Goal: Task Accomplishment & Management: Complete application form

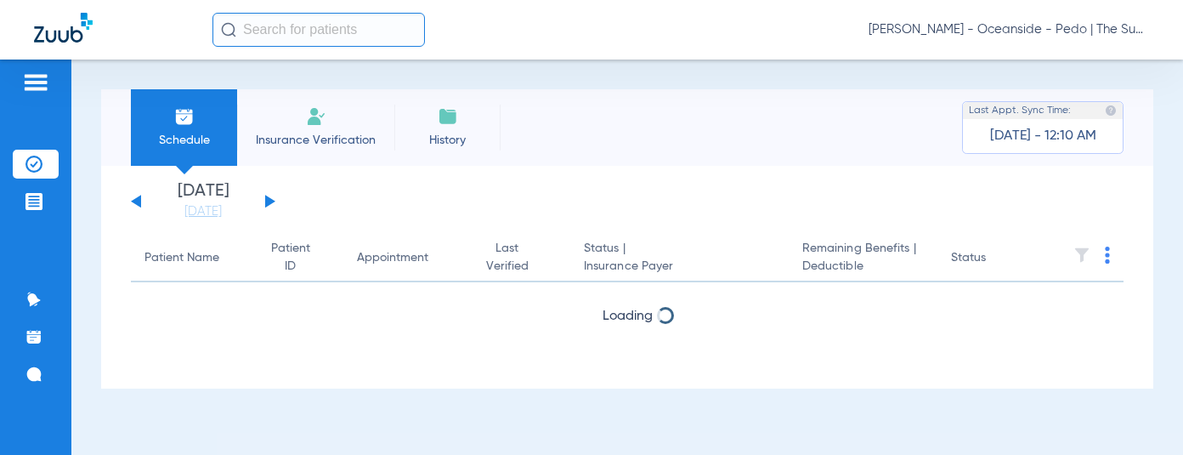
click at [410, 82] on div "Schedule Insurance Verification History Last Appt. Sync Time: [DATE] - 12:10 AM…" at bounding box center [626, 256] width 1111 height 395
click at [304, 113] on li "Insurance Verification" at bounding box center [315, 127] width 157 height 76
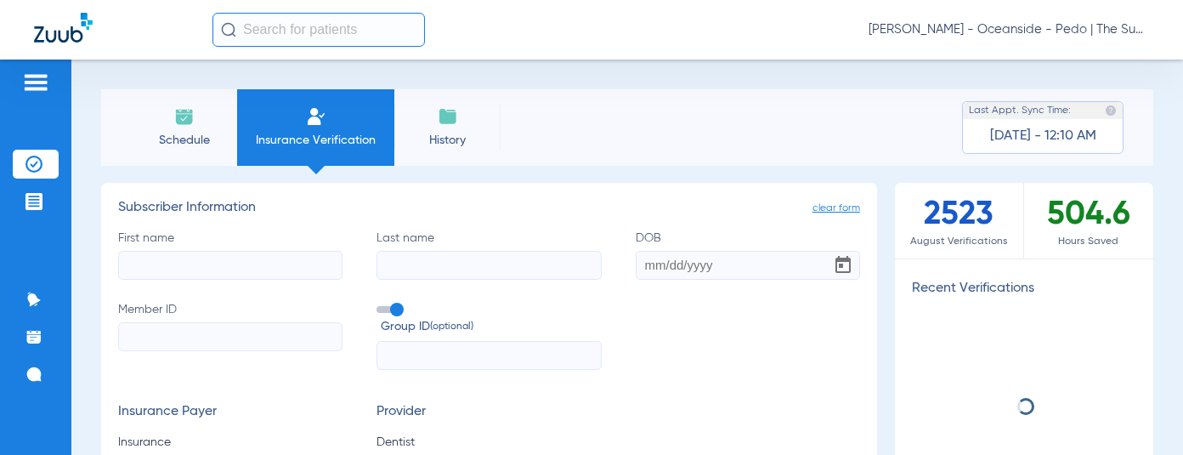
scroll to position [85, 0]
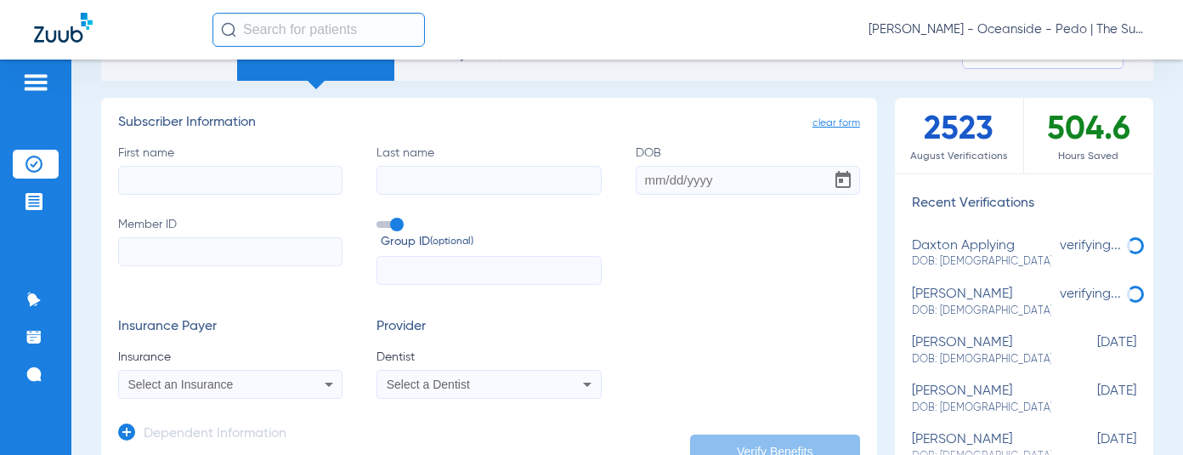
click at [240, 180] on input "First name" at bounding box center [230, 180] width 224 height 29
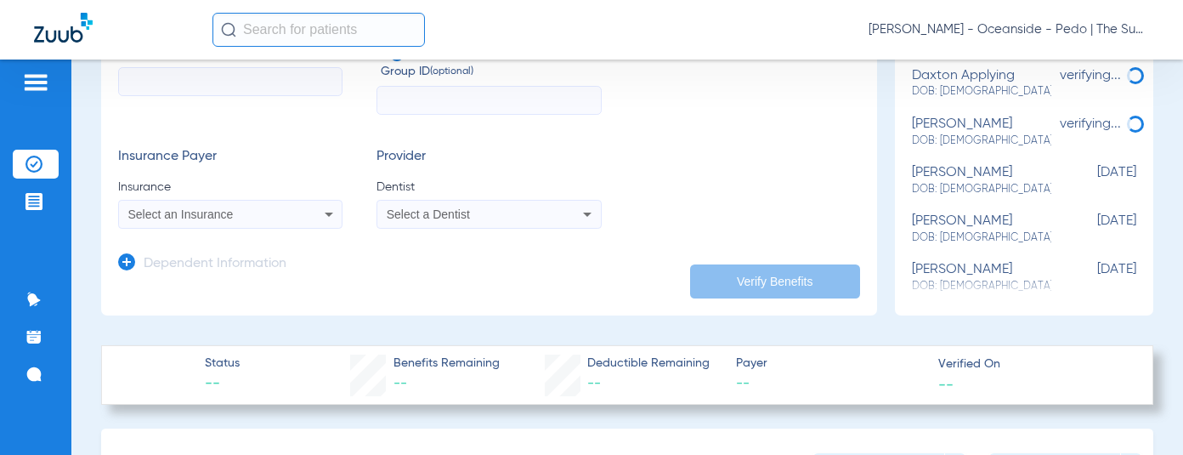
click at [181, 267] on h3 "Dependent Information" at bounding box center [215, 264] width 143 height 17
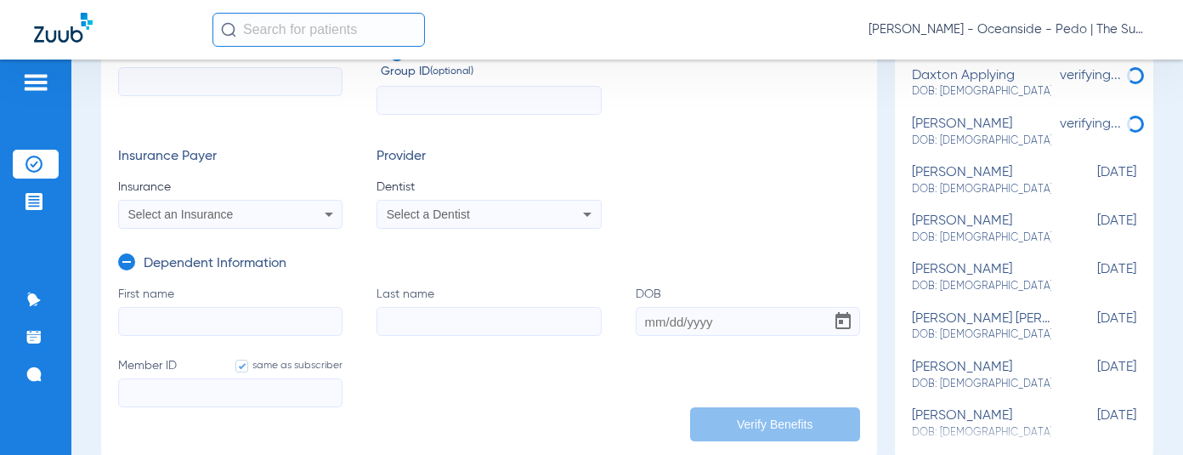
click at [183, 303] on label "First name" at bounding box center [230, 311] width 224 height 50
click at [213, 315] on input "First name" at bounding box center [230, 321] width 224 height 29
type input "[PERSON_NAME]"
type input "[DATE]"
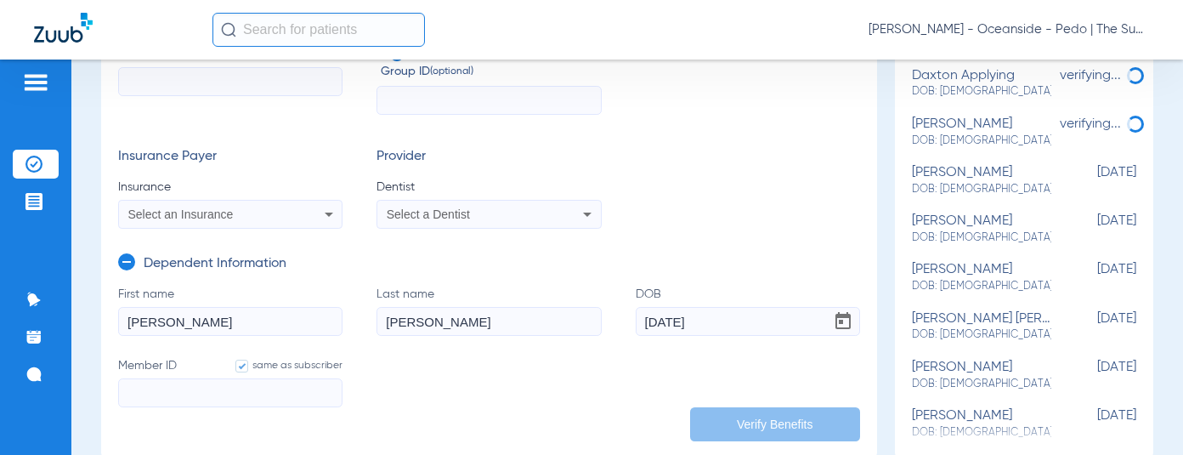
click at [460, 218] on span "Select a Dentist" at bounding box center [428, 214] width 83 height 14
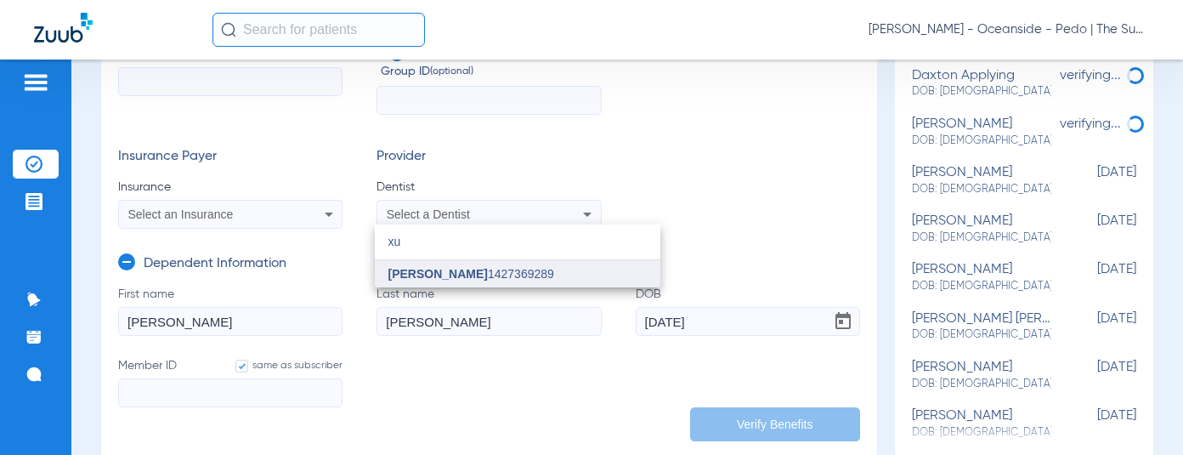
type input "xu"
click at [450, 280] on span "[PERSON_NAME]" at bounding box center [437, 274] width 99 height 14
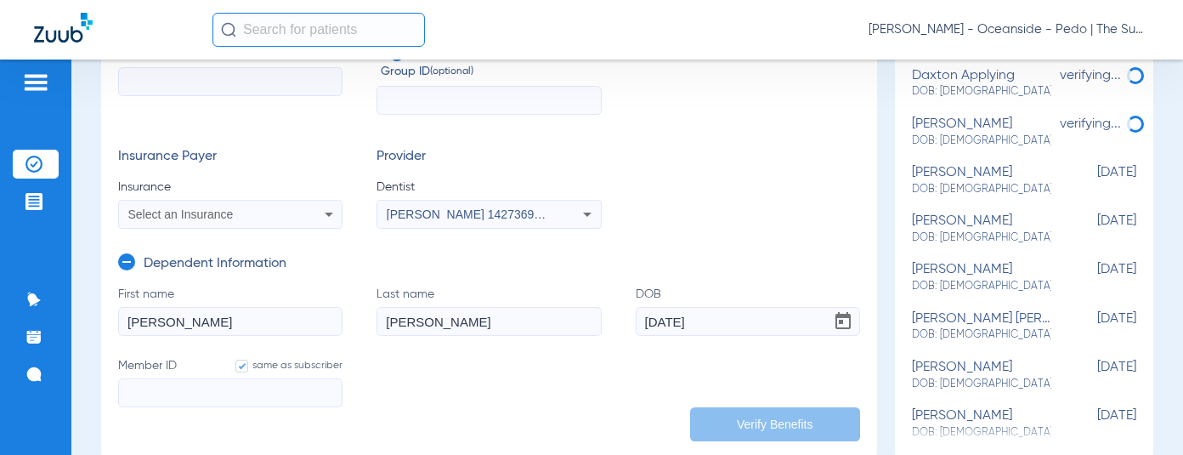
click at [228, 217] on span "Select an Insurance" at bounding box center [180, 214] width 105 height 14
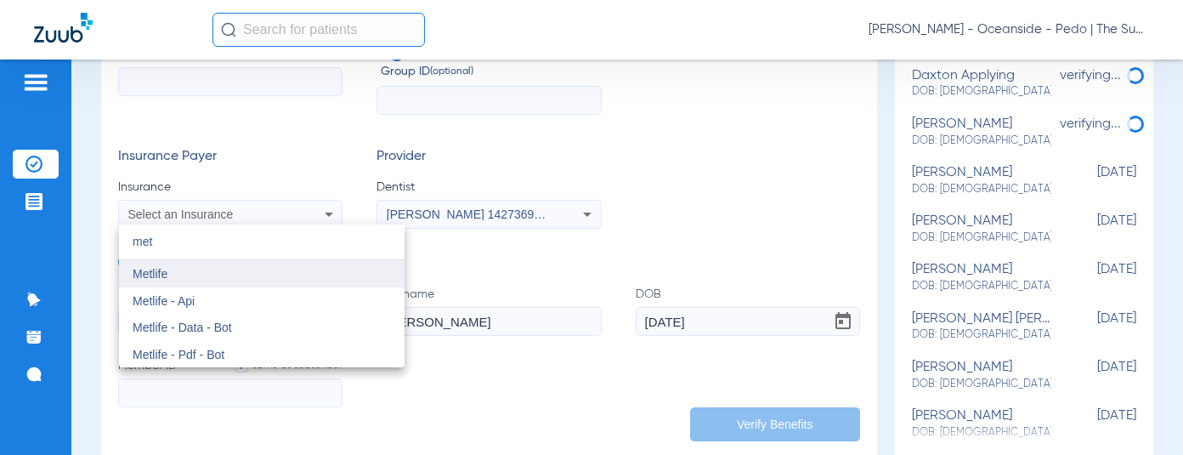
type input "met"
click at [201, 274] on mat-option "Metlife" at bounding box center [262, 273] width 286 height 27
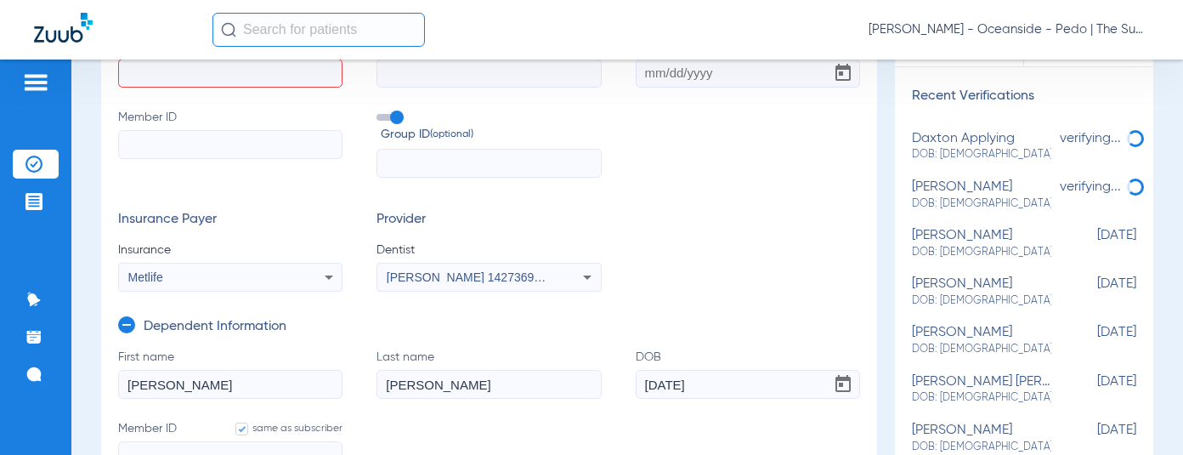
scroll to position [85, 0]
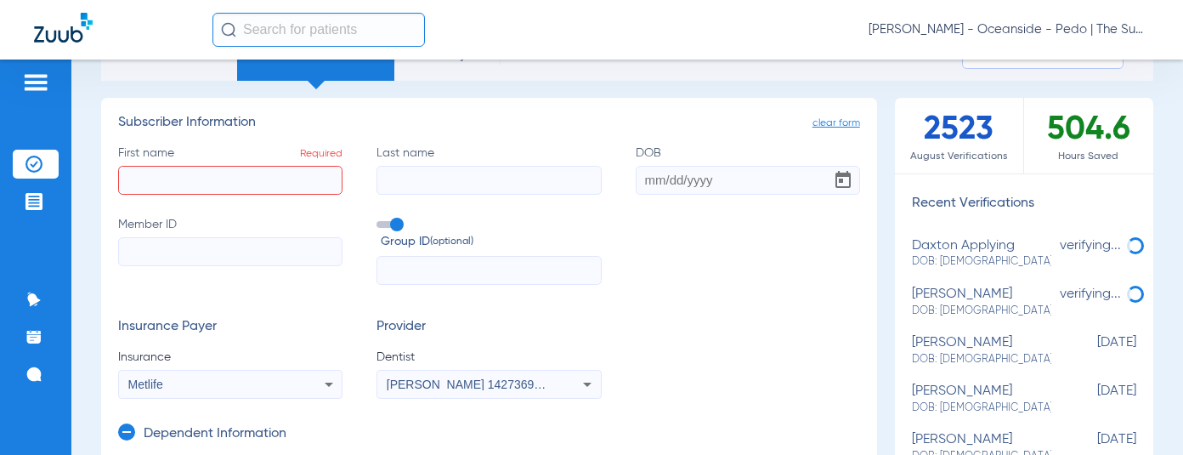
click at [217, 251] on input "Member ID" at bounding box center [230, 251] width 224 height 29
paste input "437-67-2243"
type input "437-67-2243"
click at [172, 256] on input "437-67-2243" at bounding box center [230, 251] width 224 height 29
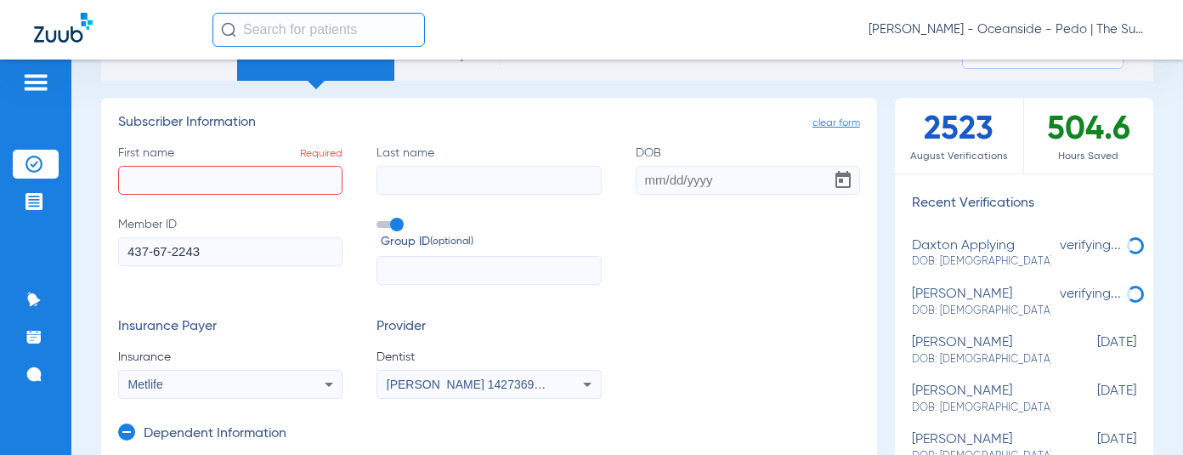
type input "437-672243"
type input "437672243"
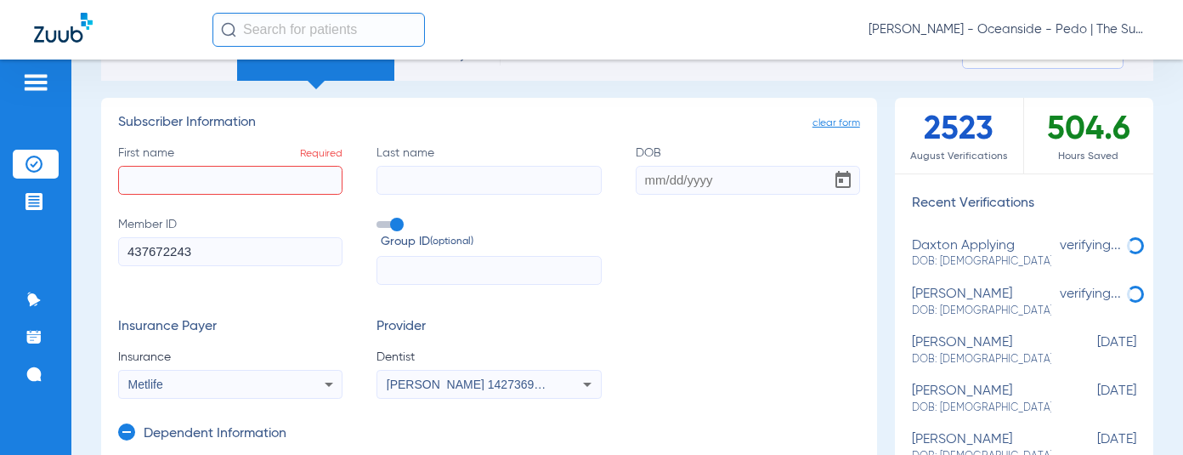
click at [181, 181] on input "First name Required" at bounding box center [230, 180] width 224 height 29
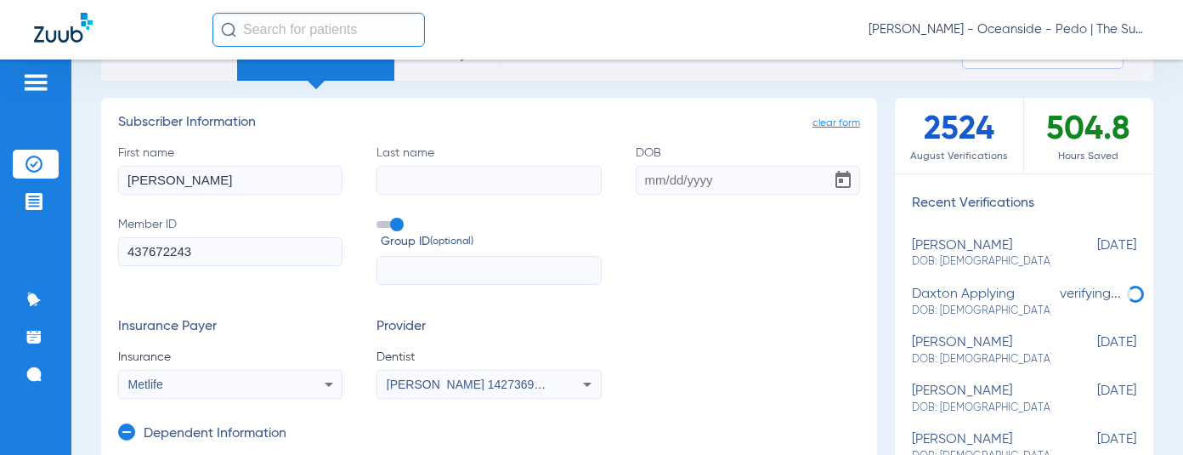
type input "[PERSON_NAME]"
paste input "[DATE]"
type input "[DATE]"
click at [387, 218] on label "Group ID (optional)" at bounding box center [488, 234] width 224 height 37
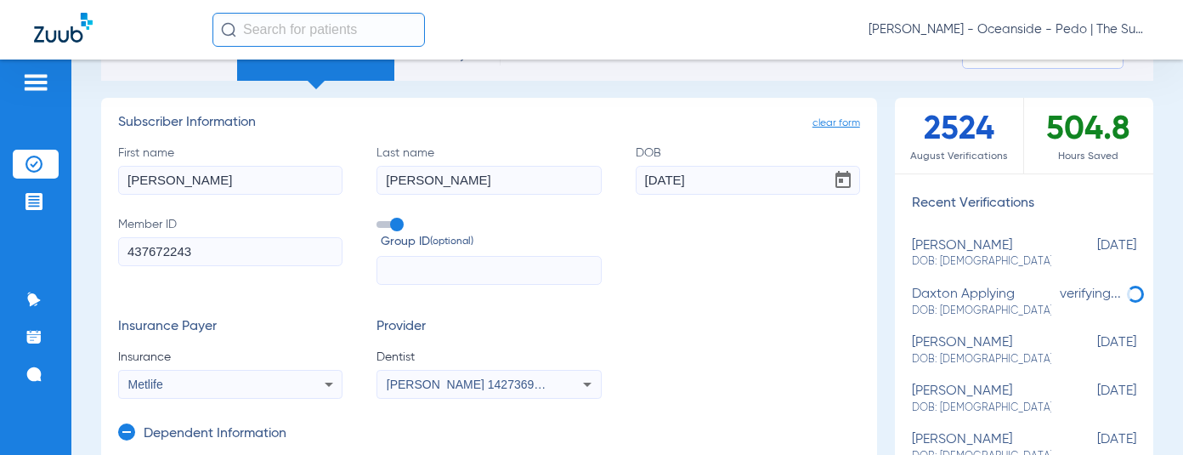
click at [380, 218] on input "Group ID (optional)" at bounding box center [380, 218] width 0 height 0
click at [540, 316] on form "First name [PERSON_NAME] Last name [PERSON_NAME] DOB [DEMOGRAPHIC_DATA] Member …" at bounding box center [489, 271] width 742 height 255
click at [665, 294] on form "First name [PERSON_NAME] Last name [PERSON_NAME] DOB [DEMOGRAPHIC_DATA] Member …" at bounding box center [489, 271] width 742 height 255
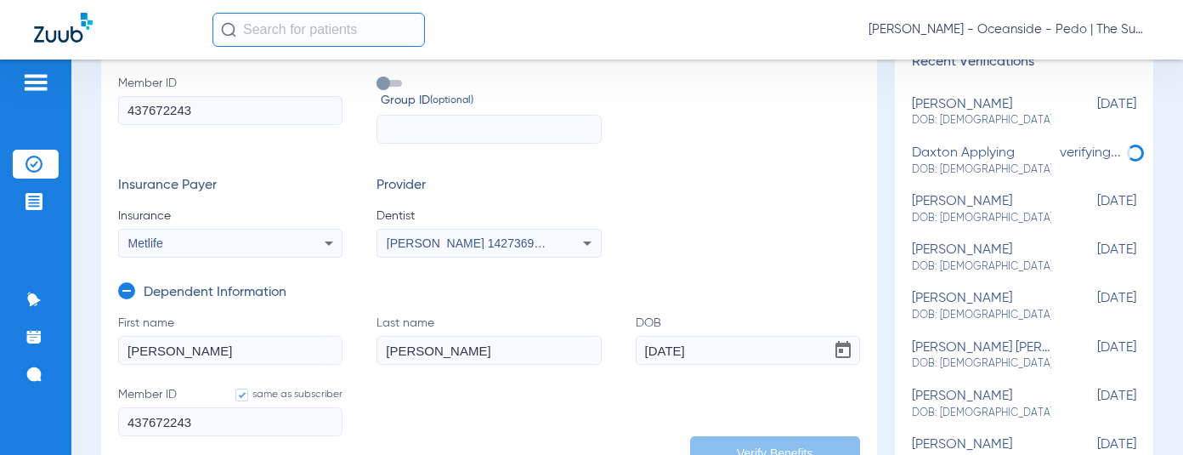
scroll to position [255, 0]
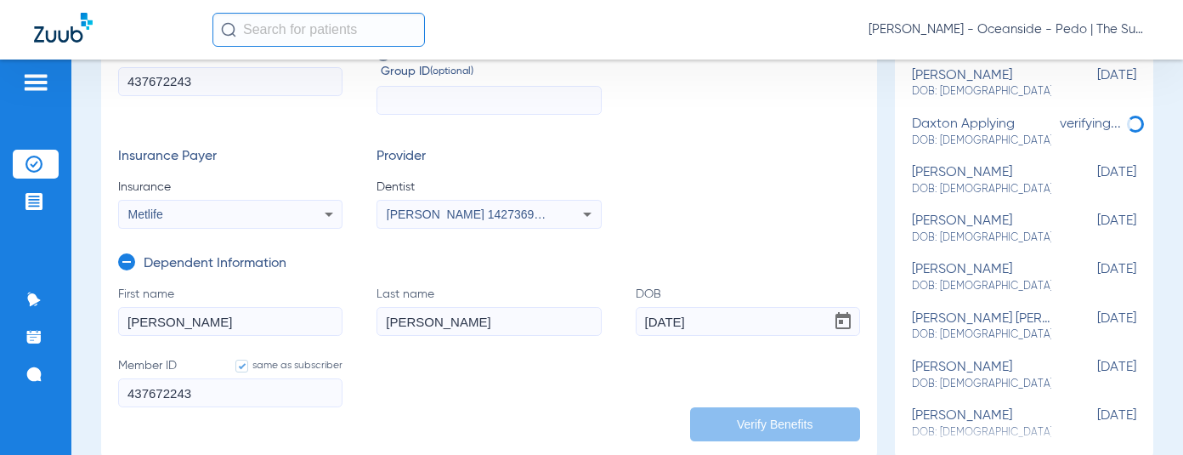
click at [708, 317] on input "[DATE]" at bounding box center [748, 321] width 224 height 29
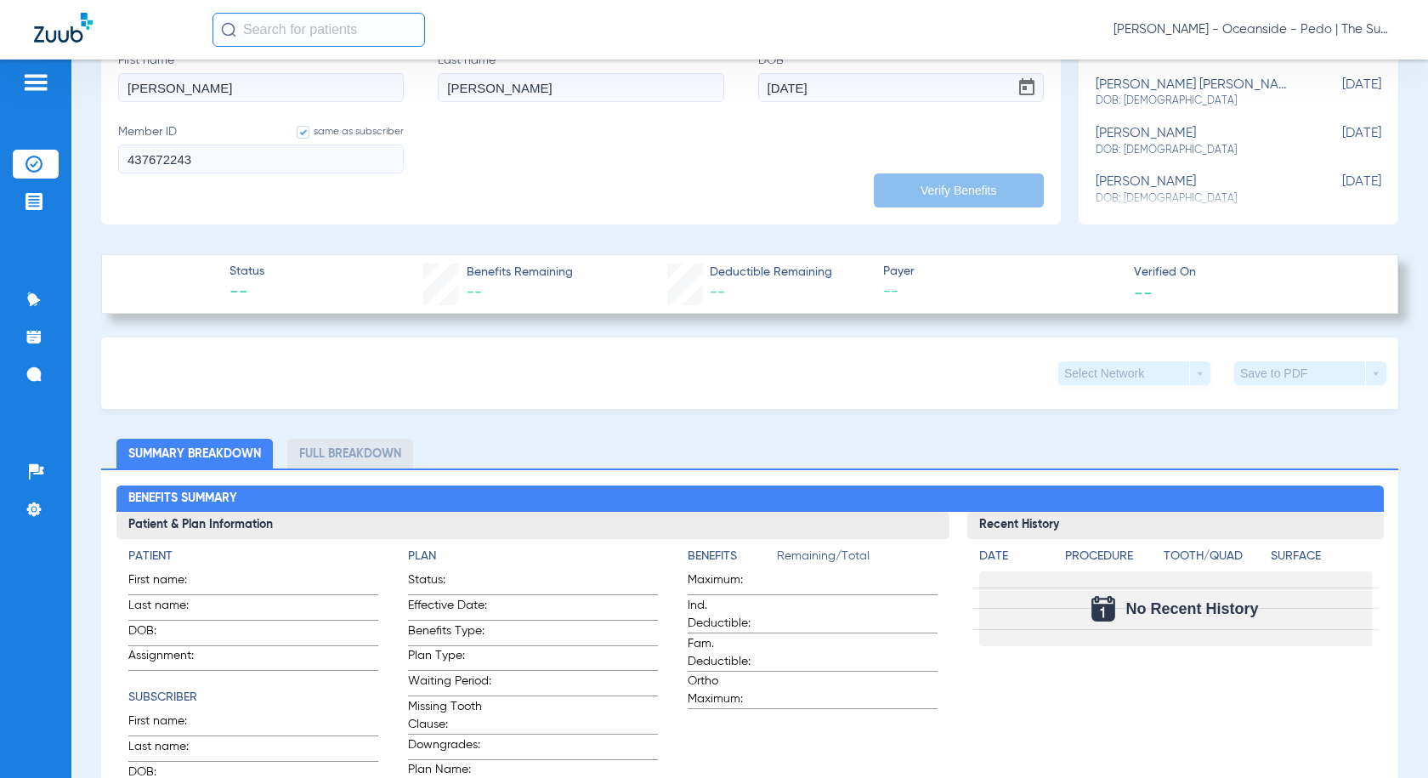
scroll to position [510, 0]
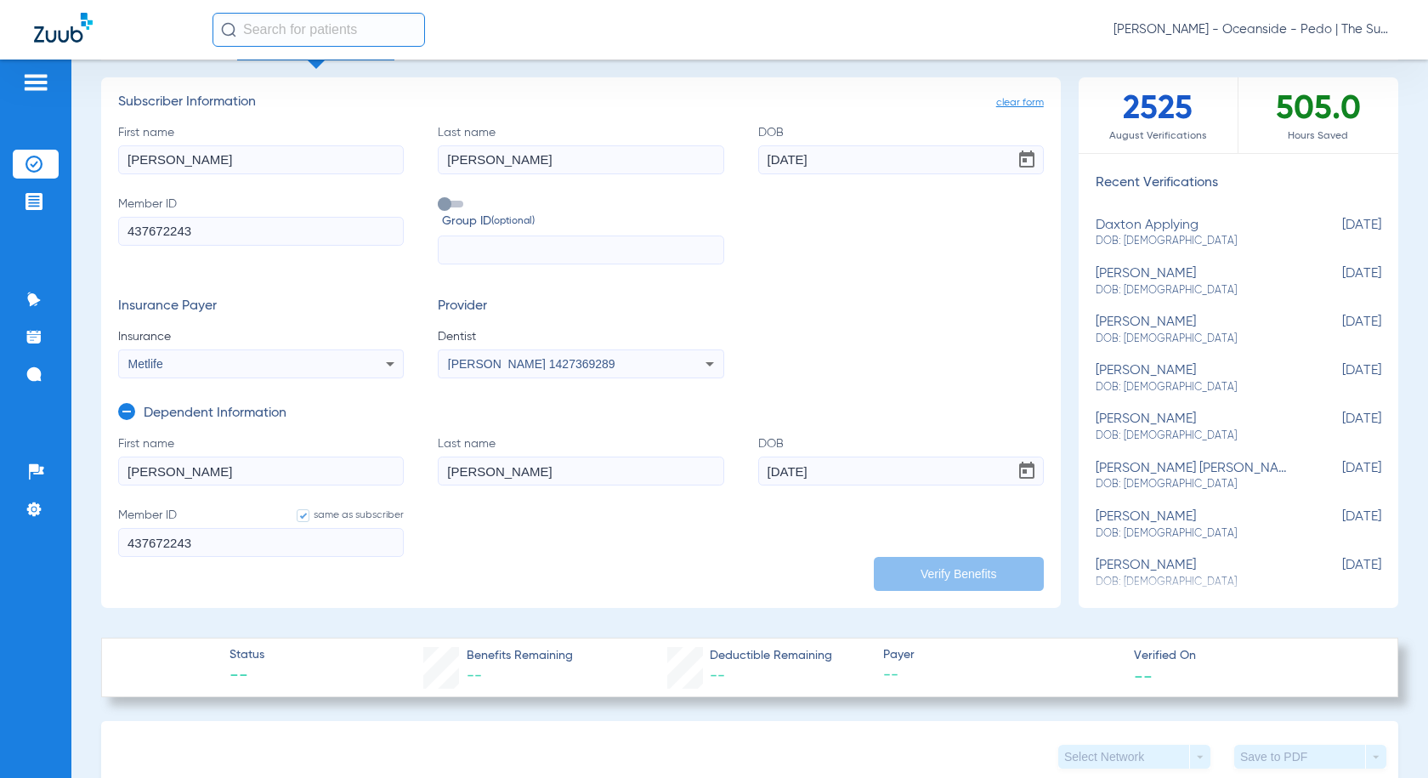
scroll to position [0, 0]
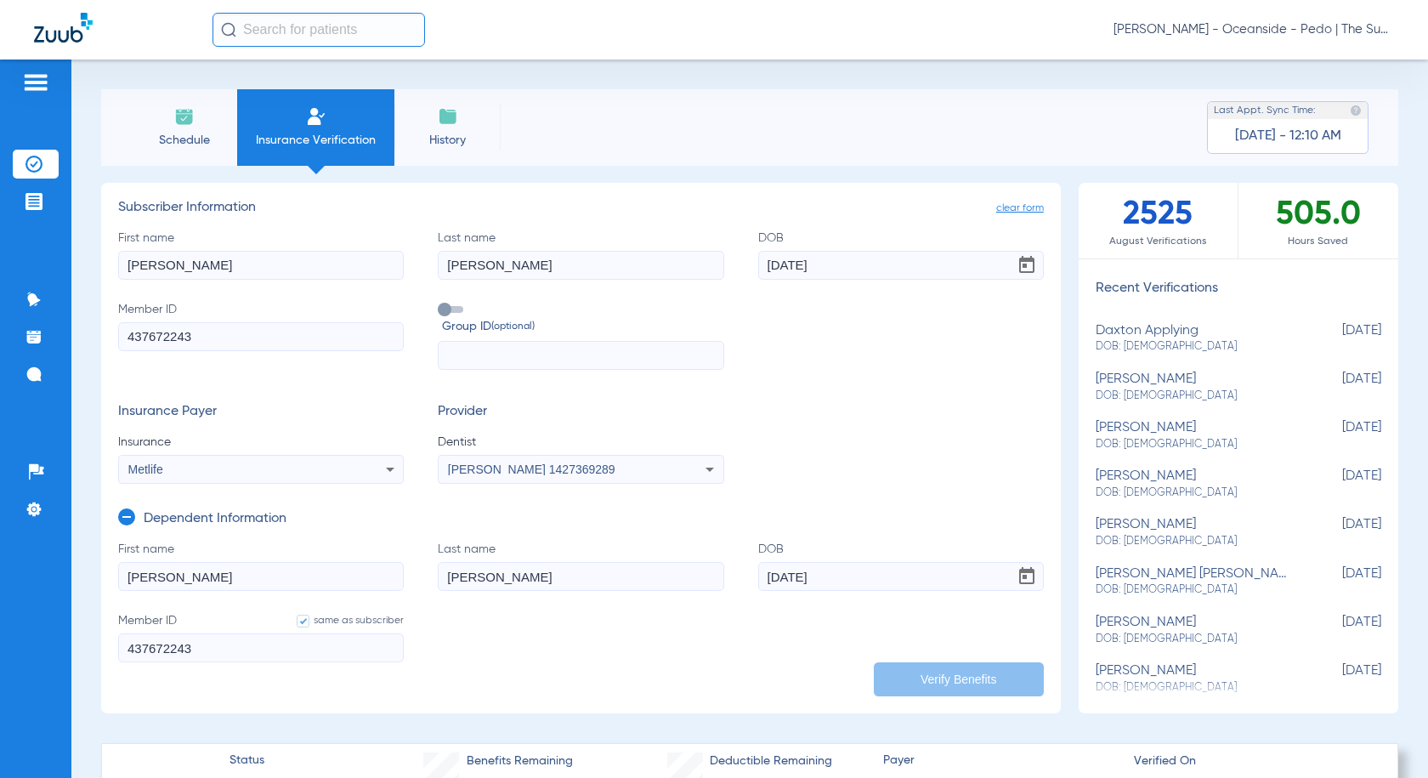
click at [452, 313] on span at bounding box center [450, 309] width 25 height 7
click at [441, 303] on input "Group ID (optional)" at bounding box center [441, 303] width 0 height 0
click at [454, 313] on span at bounding box center [450, 309] width 25 height 7
click at [441, 303] on input "Group ID (optional)" at bounding box center [441, 303] width 0 height 0
click at [268, 454] on h3 "Dependent Information" at bounding box center [215, 519] width 143 height 17
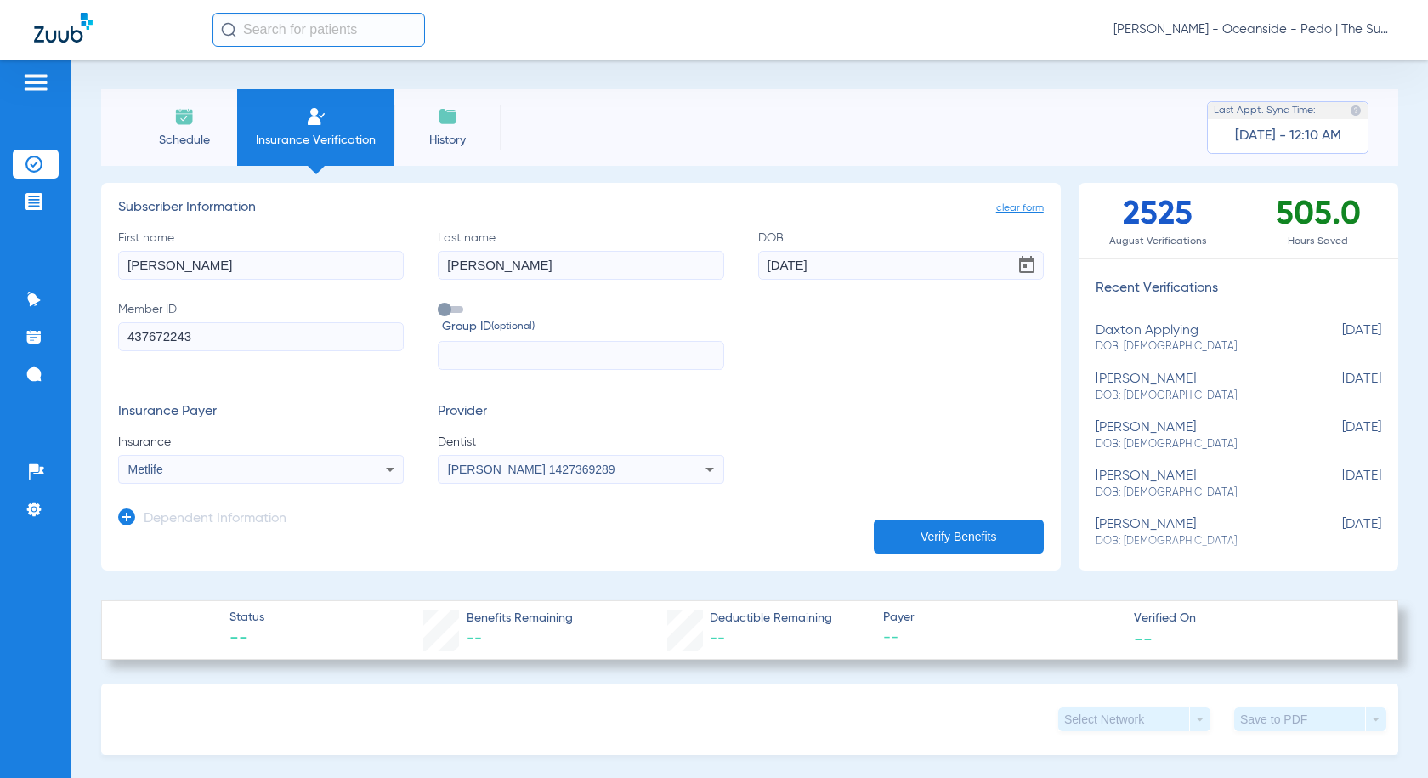
click at [268, 454] on h3 "Dependent Information" at bounding box center [215, 519] width 143 height 17
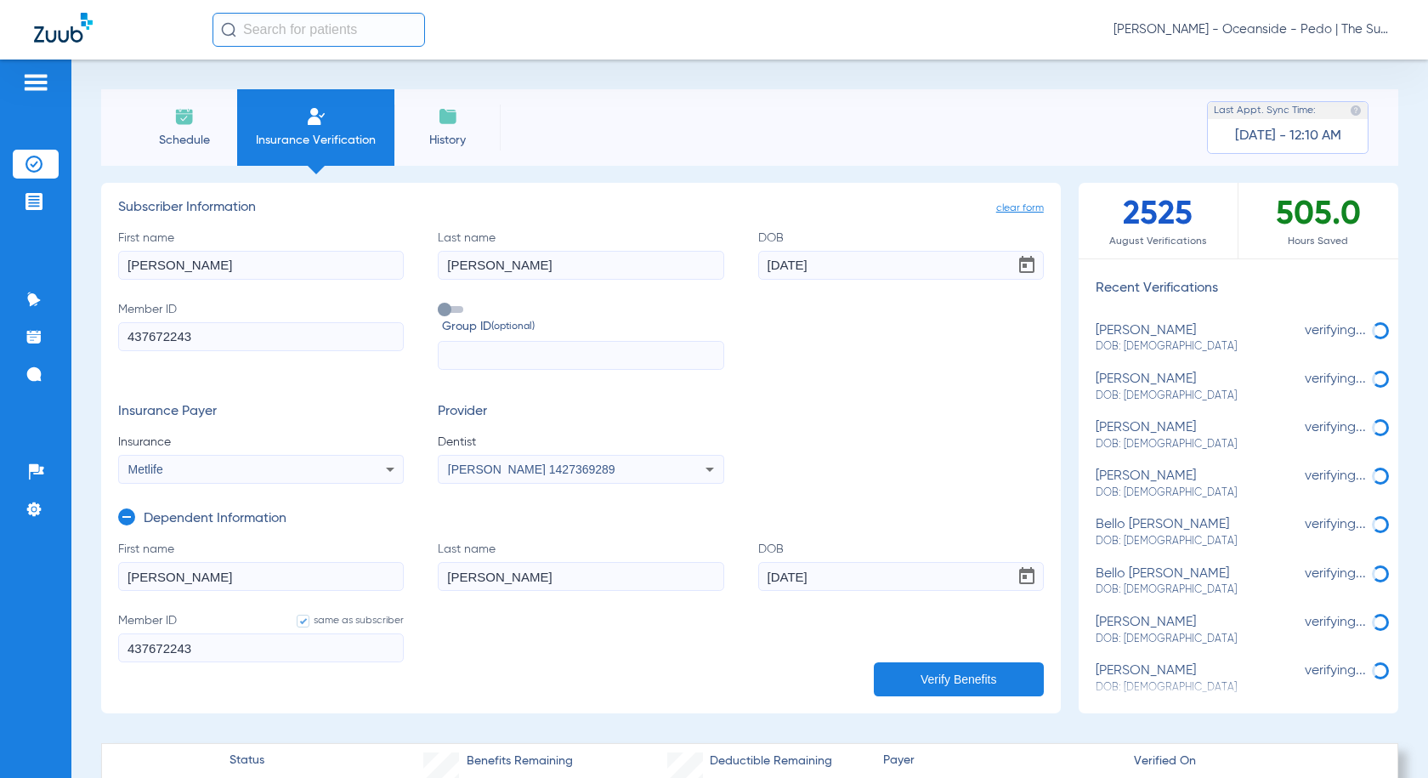
click at [876, 454] on button "Verify Benefits" at bounding box center [959, 679] width 170 height 34
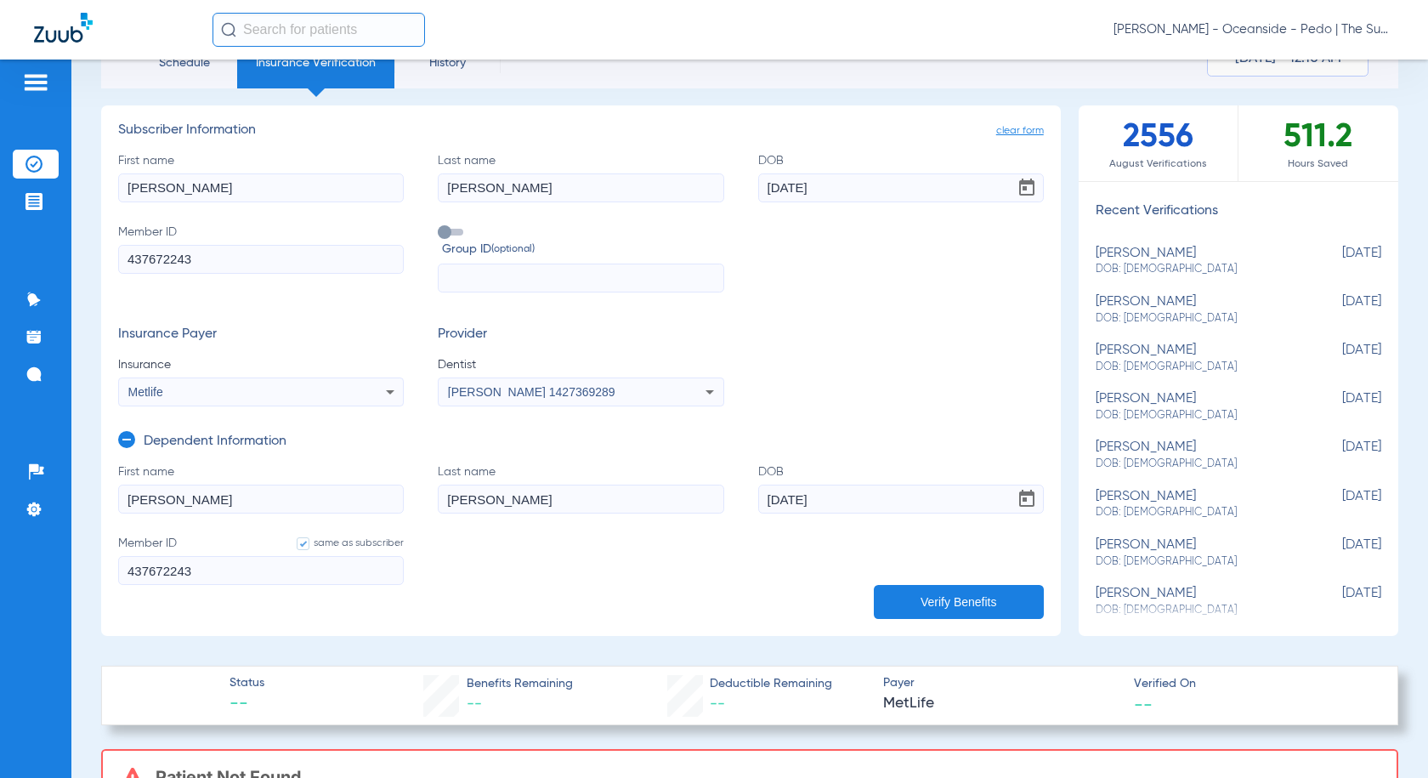
scroll to position [71, 0]
